Goal: Use online tool/utility

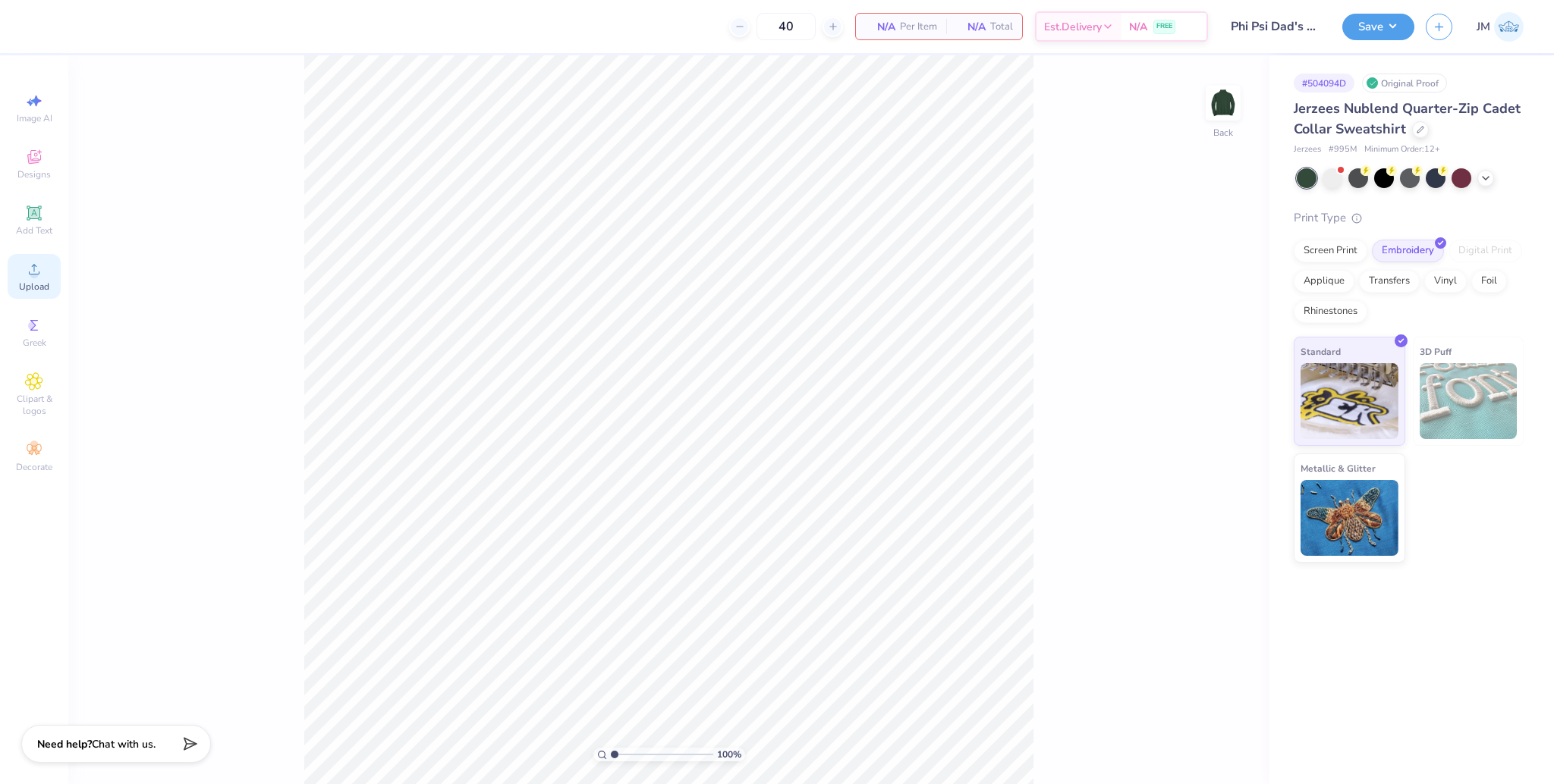
click at [42, 284] on span "Upload" at bounding box center [34, 287] width 31 height 12
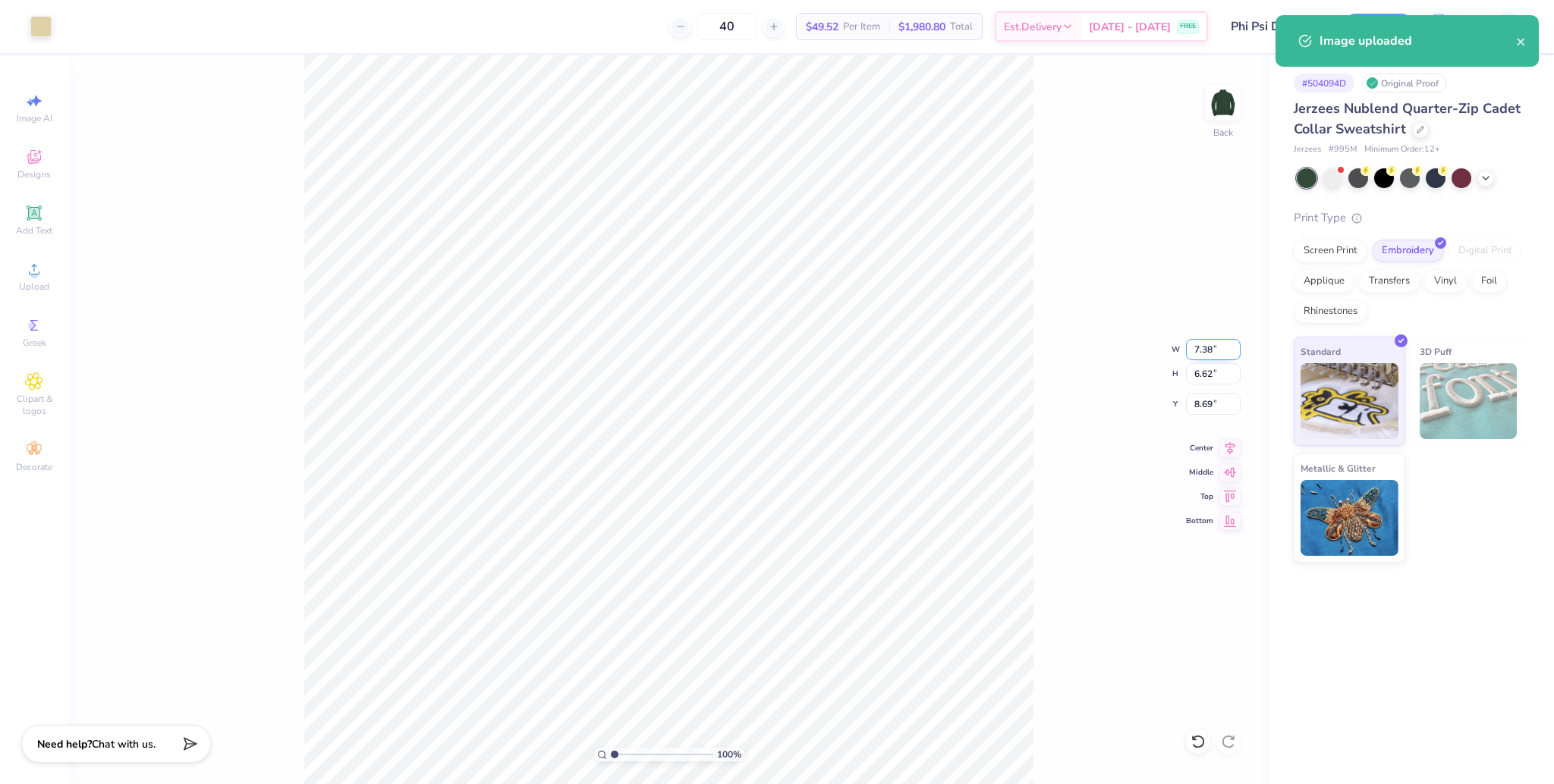
click at [1199, 353] on input "7.38" at bounding box center [1213, 349] width 55 height 21
type input "4.00"
type input "3.59"
click at [1198, 408] on input "10.20" at bounding box center [1213, 404] width 55 height 21
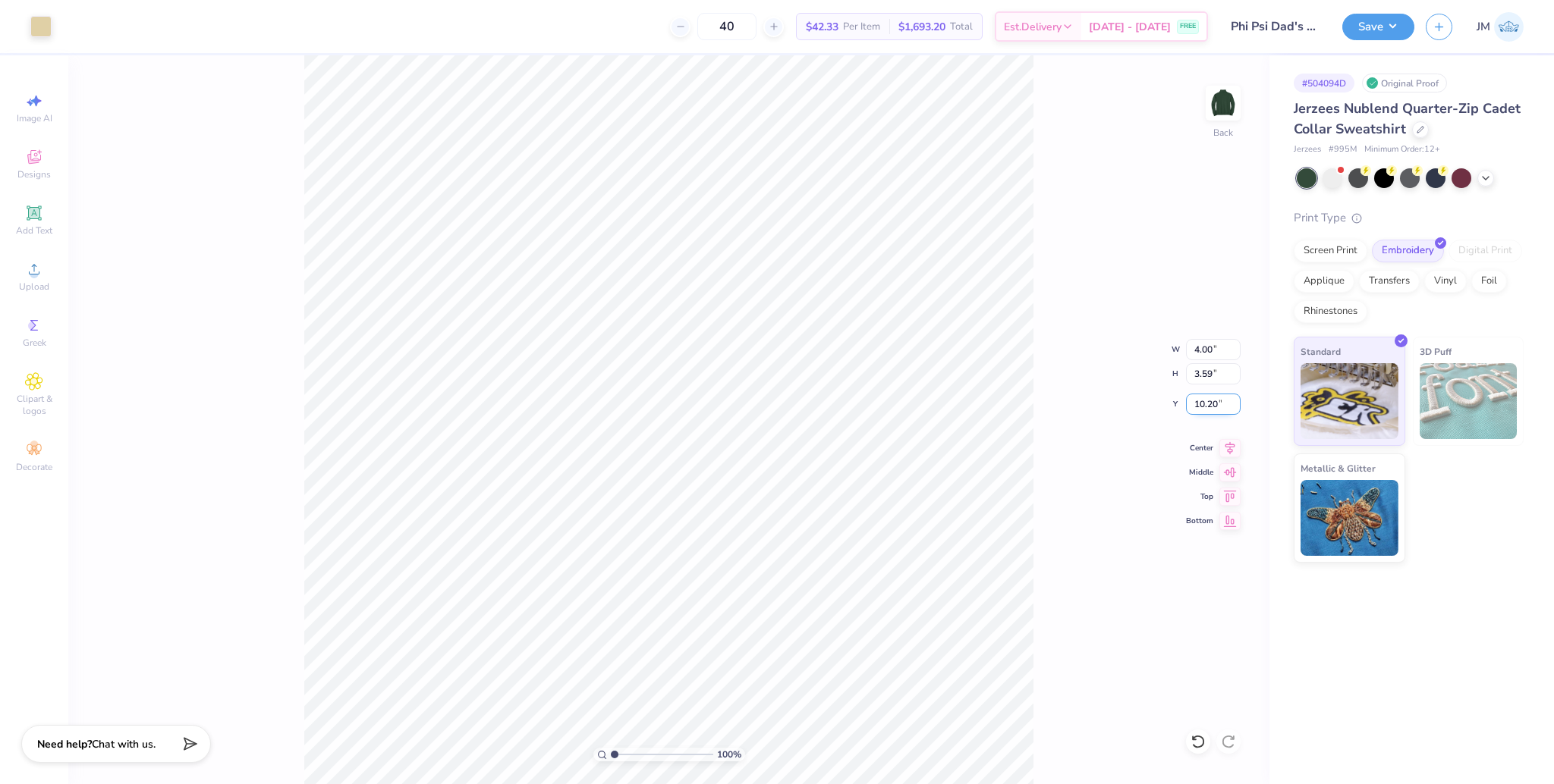
click at [1198, 408] on input "10.20" at bounding box center [1213, 404] width 55 height 21
type input "3.00"
type input "1"
drag, startPoint x: 613, startPoint y: 756, endPoint x: 566, endPoint y: 723, distance: 57.4
click at [611, 748] on input "range" at bounding box center [662, 755] width 103 height 14
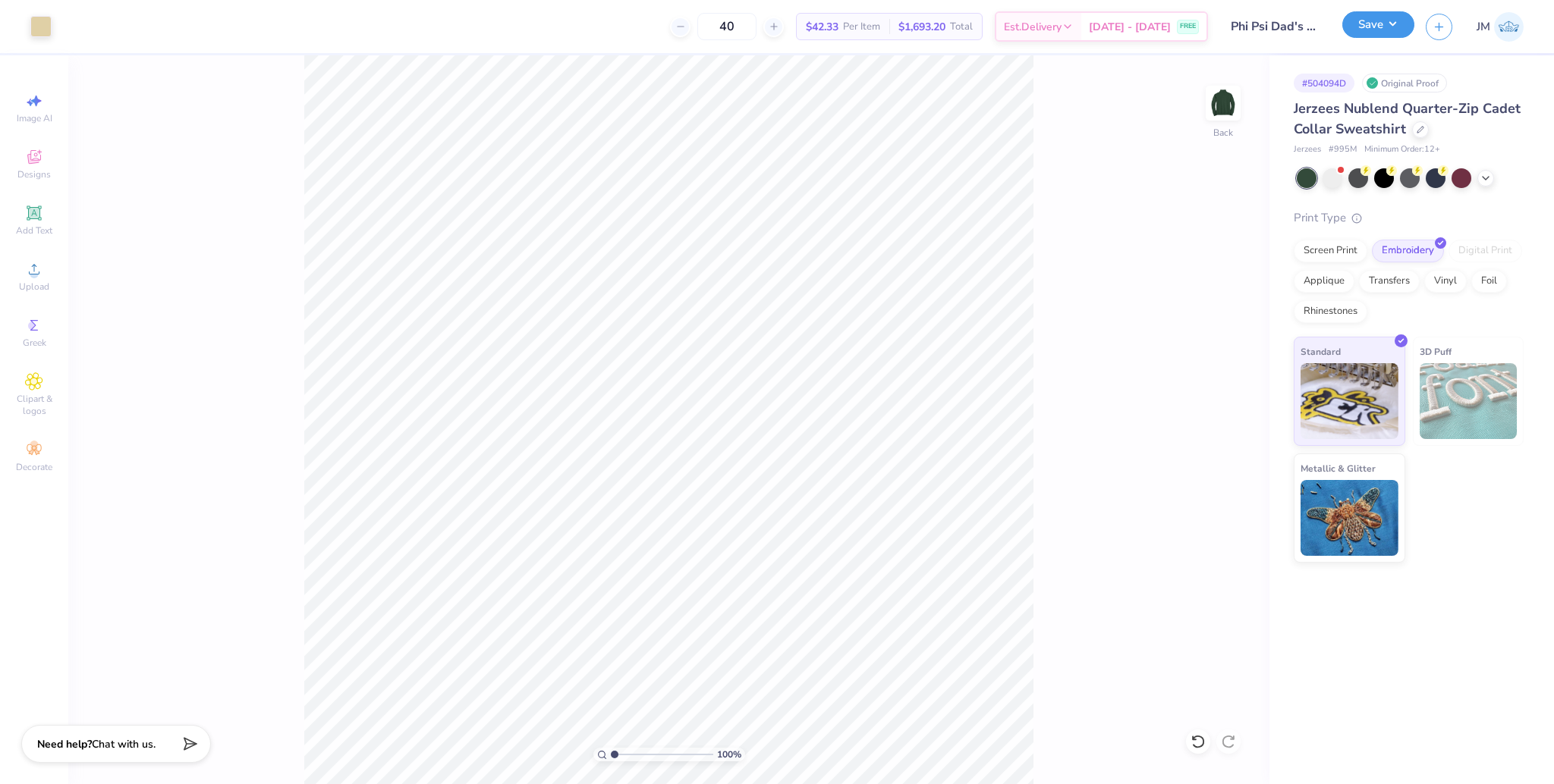
click at [1375, 24] on button "Save" at bounding box center [1378, 24] width 72 height 26
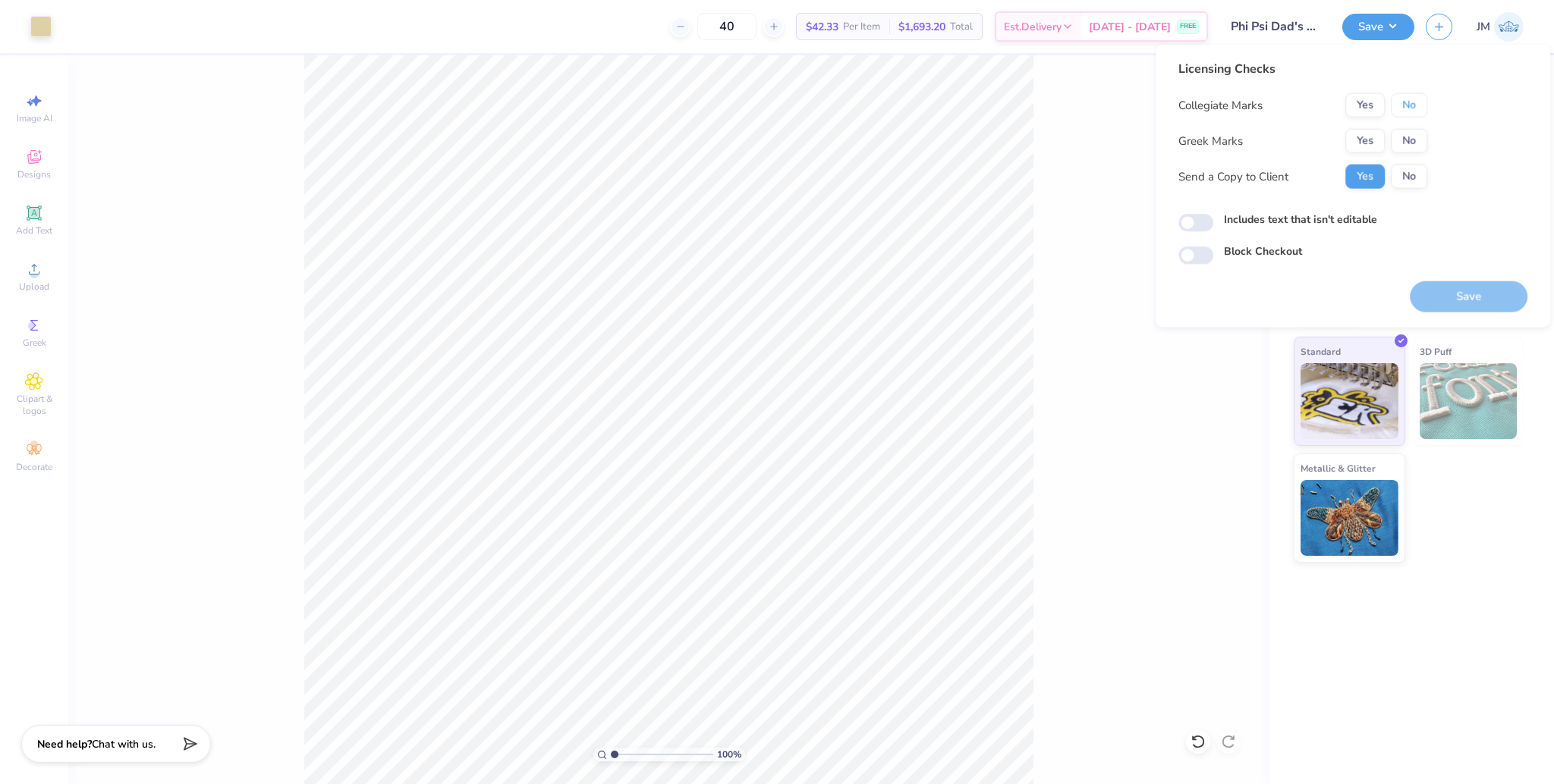
drag, startPoint x: 1403, startPoint y: 105, endPoint x: 1380, endPoint y: 123, distance: 29.2
click at [1403, 106] on button "No" at bounding box center [1409, 105] width 37 height 24
click at [1363, 135] on button "Yes" at bounding box center [1365, 141] width 39 height 24
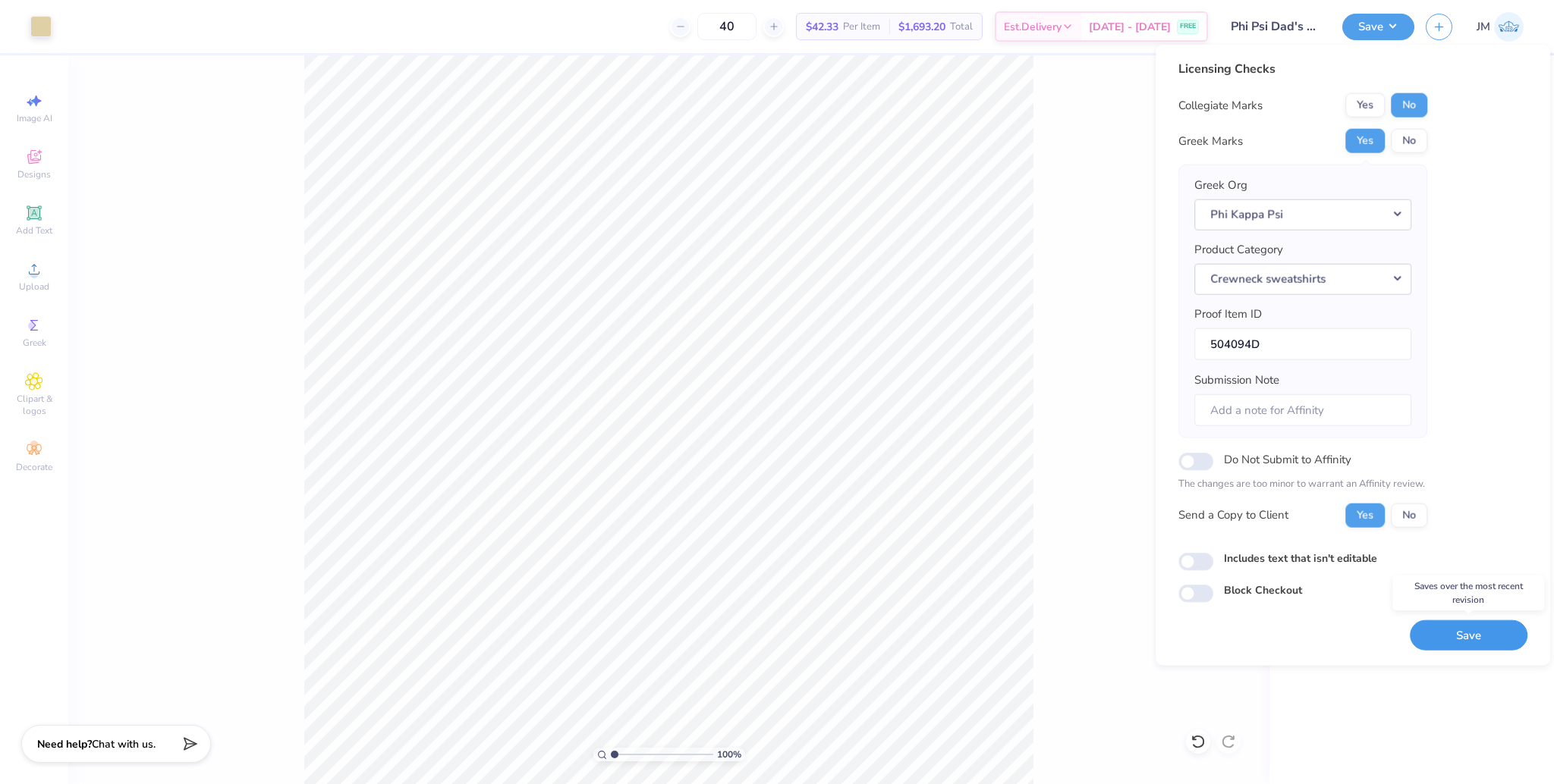
click at [1493, 641] on button "Save" at bounding box center [1469, 635] width 118 height 31
